Goal: Use online tool/utility: Utilize a website feature to perform a specific function

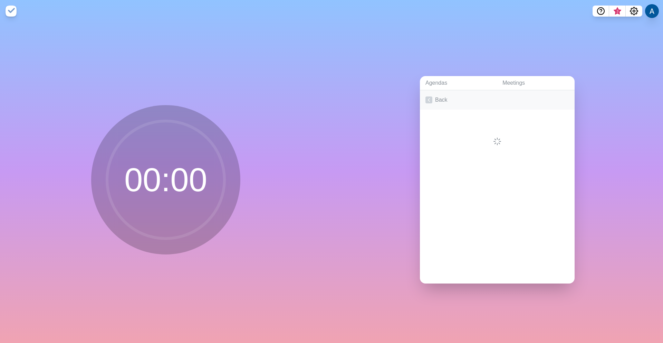
click at [442, 100] on link "Back" at bounding box center [497, 99] width 155 height 19
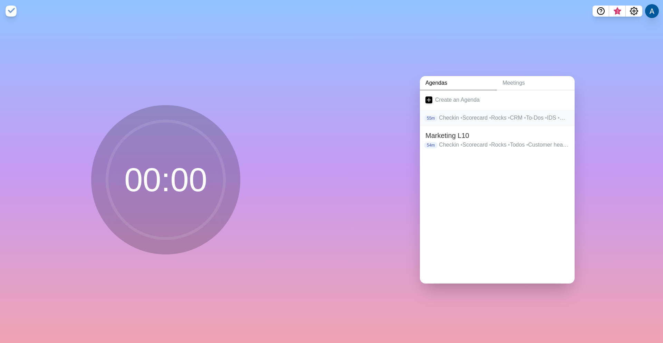
click at [469, 115] on p "Checkin • Scorecard • Rocks • CRM • To-Dos • IDS • Wrap up" at bounding box center [504, 118] width 130 height 8
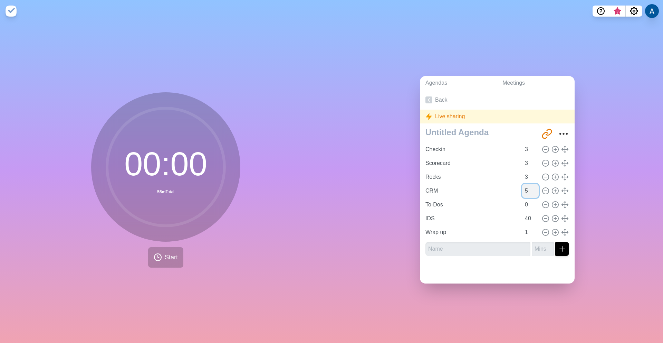
click at [522, 188] on input "5" at bounding box center [530, 191] width 17 height 14
click at [169, 252] on span "Start" at bounding box center [171, 256] width 13 height 9
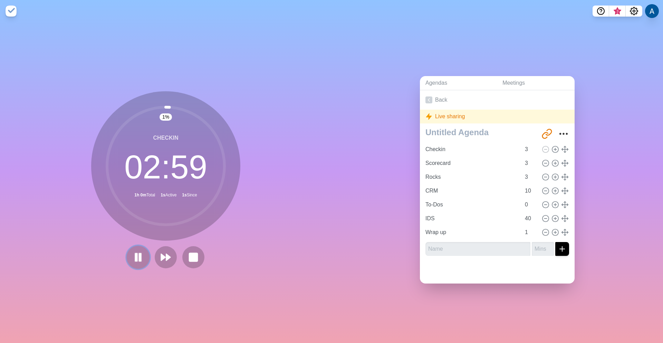
click at [126, 255] on button at bounding box center [137, 256] width 23 height 23
drag, startPoint x: 523, startPoint y: 188, endPoint x: 518, endPoint y: 188, distance: 4.8
click at [522, 188] on input "10" at bounding box center [530, 191] width 17 height 14
type input "15"
click at [374, 225] on div "Agendas Meetings Back Live sharing [URL][DOMAIN_NAME] Checkin 3 Scorecard 3 Roc…" at bounding box center [496, 182] width 331 height 320
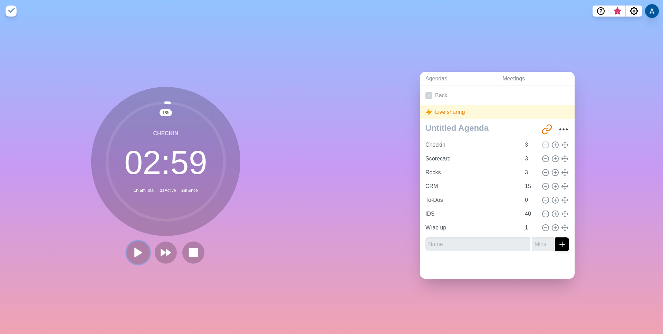
click at [132, 250] on icon at bounding box center [138, 253] width 12 height 12
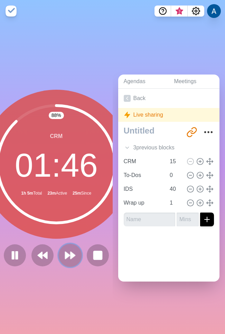
click at [70, 253] on polygon at bounding box center [72, 255] width 4 height 7
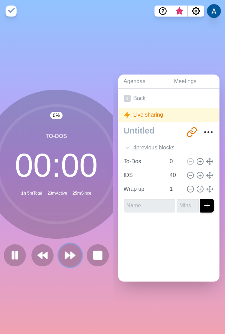
click at [70, 253] on polygon at bounding box center [72, 255] width 4 height 7
